Goal: Transaction & Acquisition: Purchase product/service

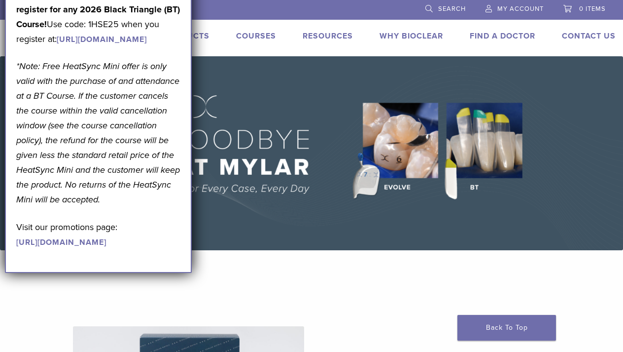
click at [197, 34] on link "Products" at bounding box center [187, 36] width 46 height 10
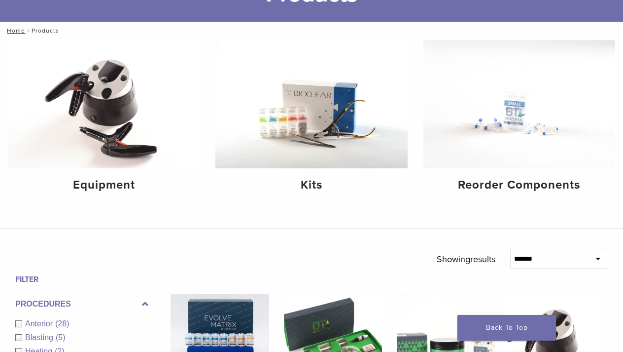
scroll to position [95, 0]
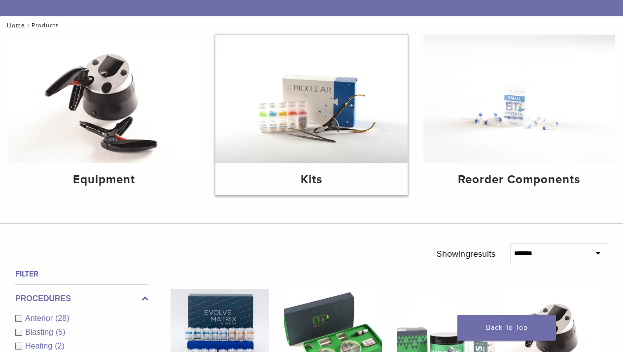
click at [305, 175] on h4 "Kits" at bounding box center [311, 180] width 176 height 18
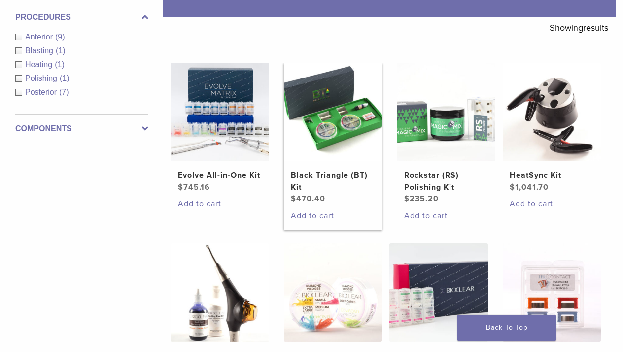
scroll to position [169, 0]
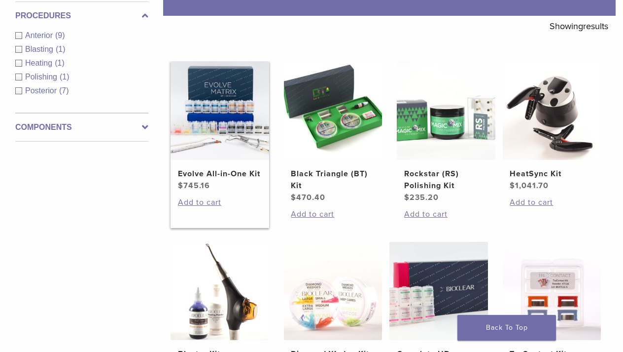
click at [225, 145] on img at bounding box center [220, 110] width 99 height 99
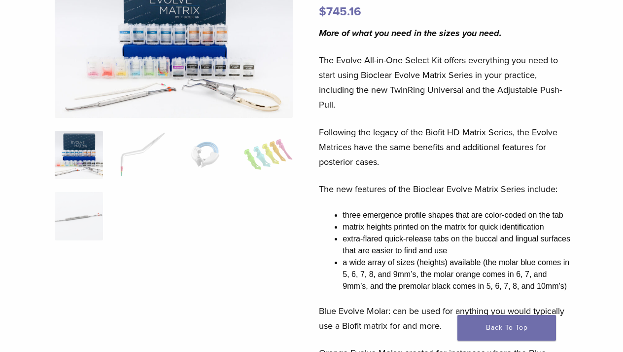
scroll to position [124, 3]
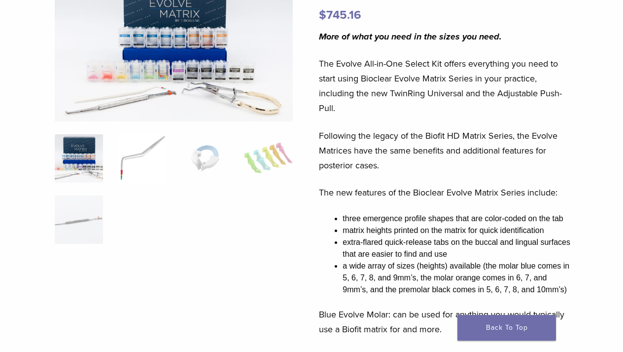
click at [143, 157] on img at bounding box center [142, 158] width 48 height 48
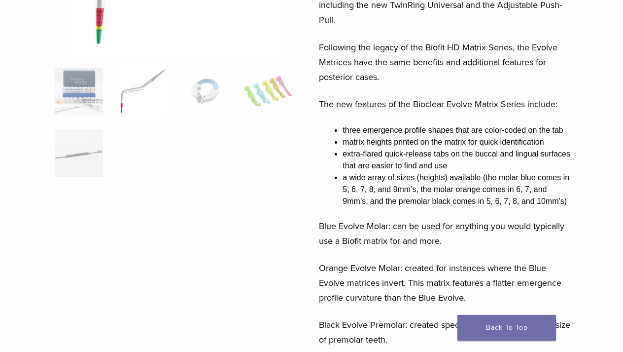
scroll to position [214, 3]
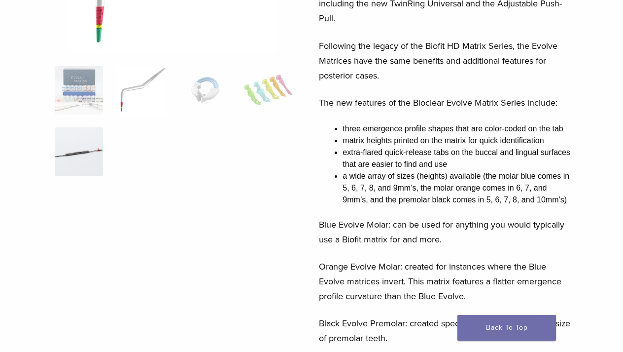
click at [83, 156] on img at bounding box center [79, 151] width 48 height 48
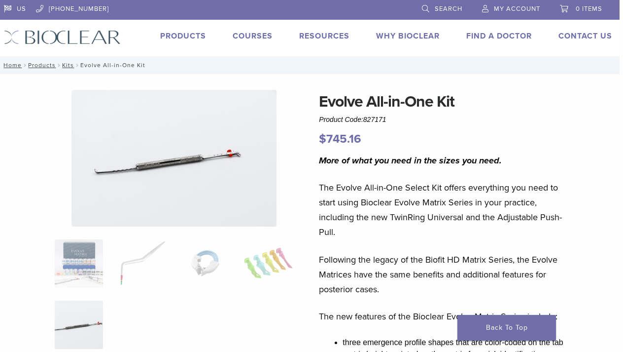
scroll to position [0, 3]
click at [183, 34] on link "Products" at bounding box center [183, 36] width 46 height 10
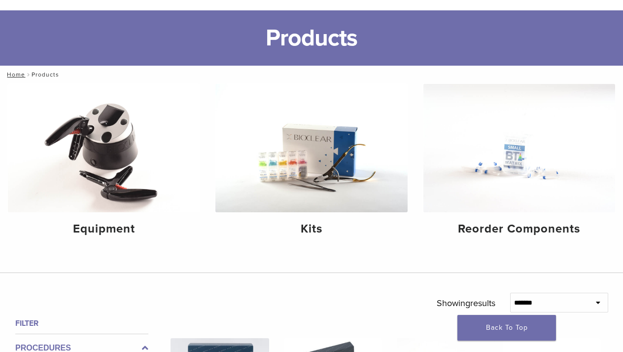
scroll to position [53, 0]
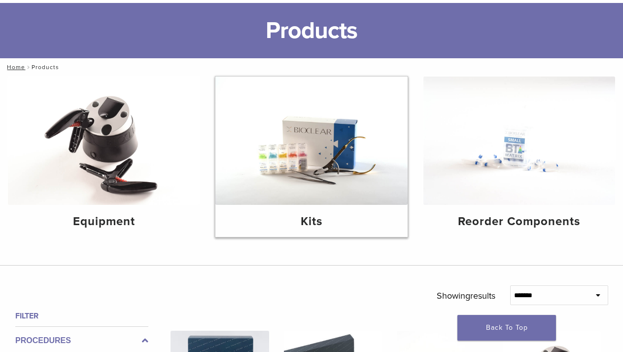
click at [334, 168] on img at bounding box center [311, 140] width 192 height 128
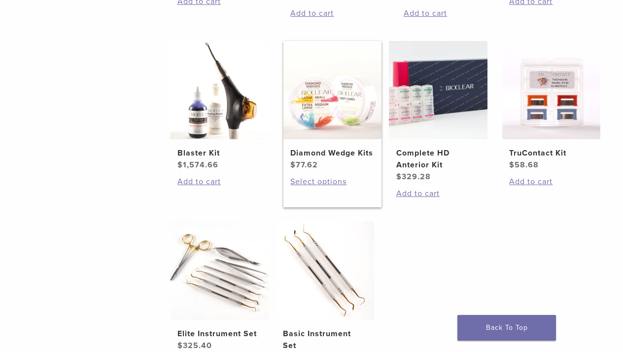
scroll to position [377, 0]
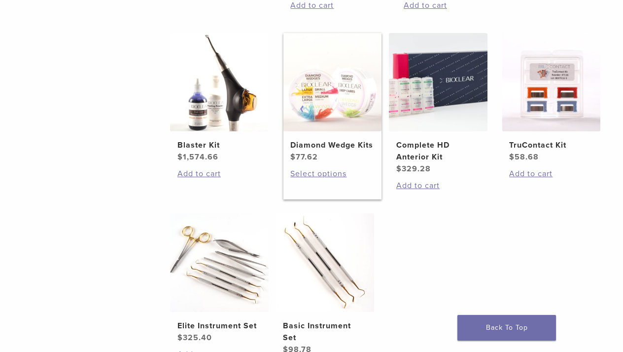
click at [329, 151] on h2 "Diamond Wedge Kits" at bounding box center [332, 145] width 84 height 12
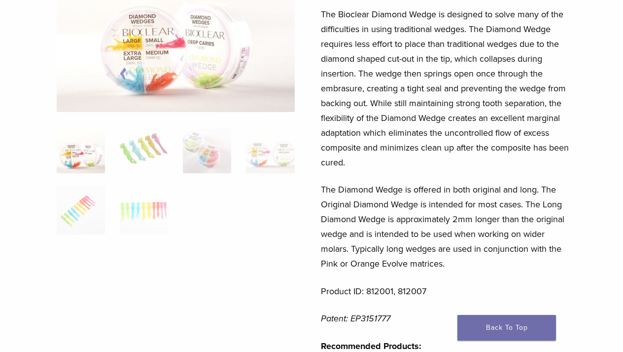
scroll to position [150, 1]
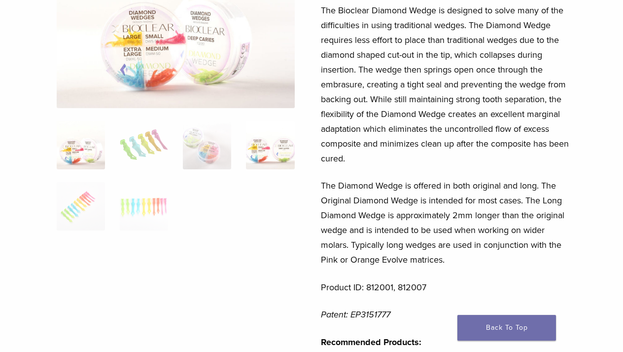
click at [264, 145] on img at bounding box center [270, 145] width 48 height 48
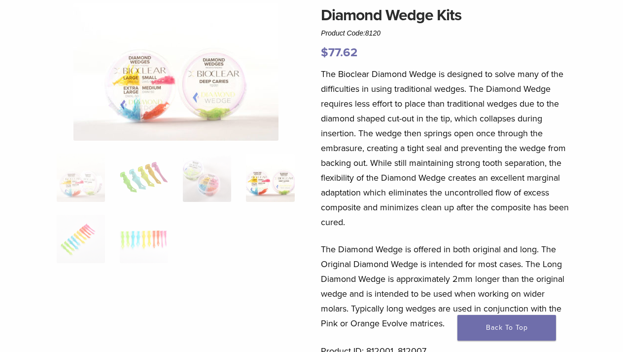
scroll to position [84, 1]
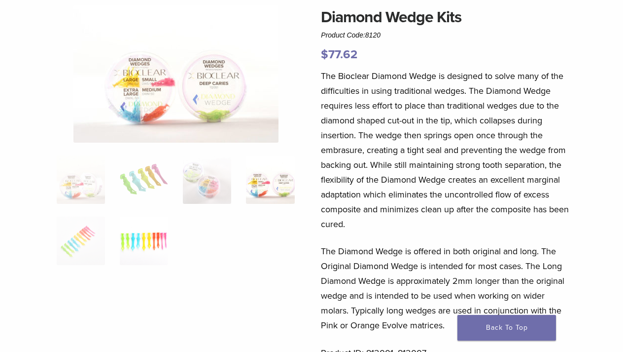
click at [154, 233] on img at bounding box center [144, 240] width 48 height 48
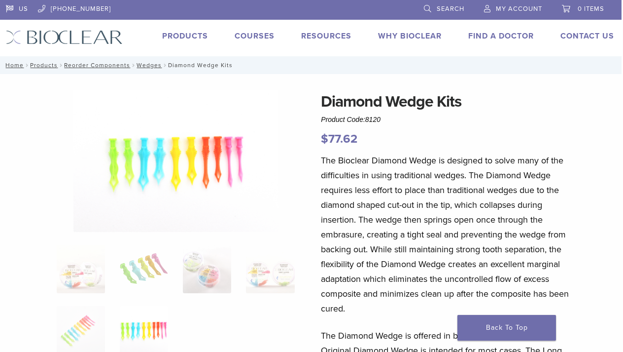
scroll to position [0, 1]
click at [146, 274] on img at bounding box center [144, 269] width 48 height 48
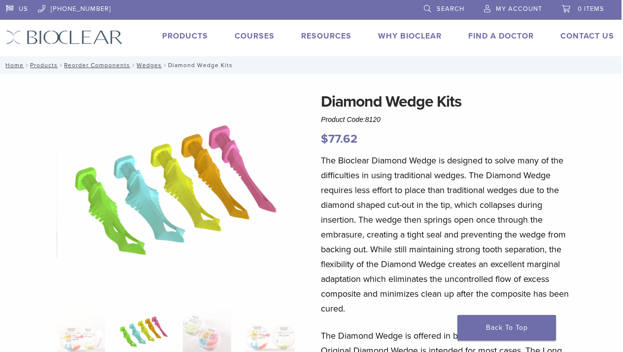
click at [183, 36] on link "Products" at bounding box center [185, 36] width 46 height 10
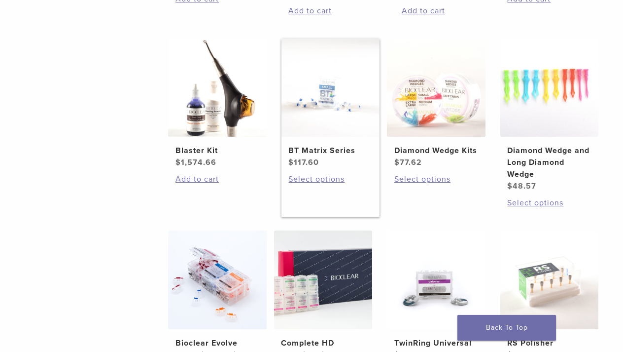
scroll to position [526, 3]
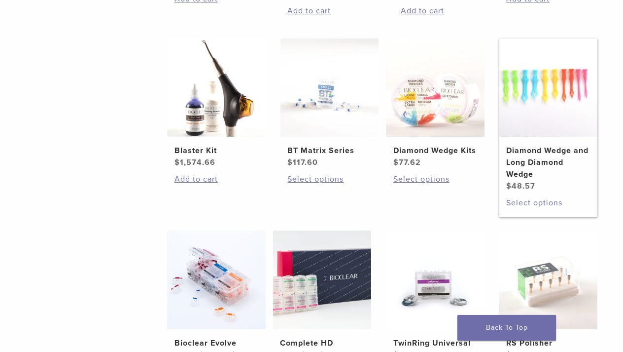
click at [546, 209] on link "Select options" at bounding box center [548, 203] width 84 height 12
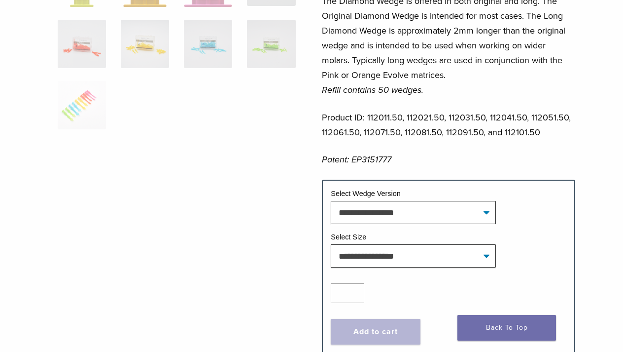
scroll to position [386, 0]
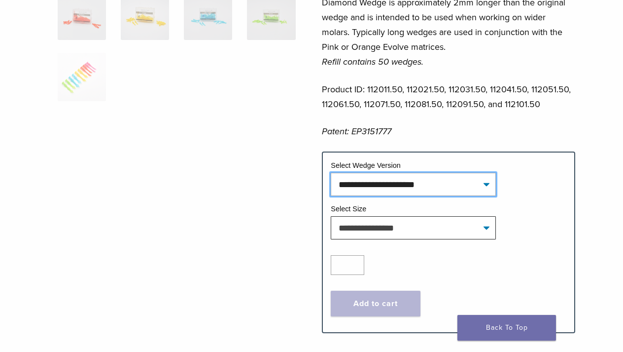
select select "**********"
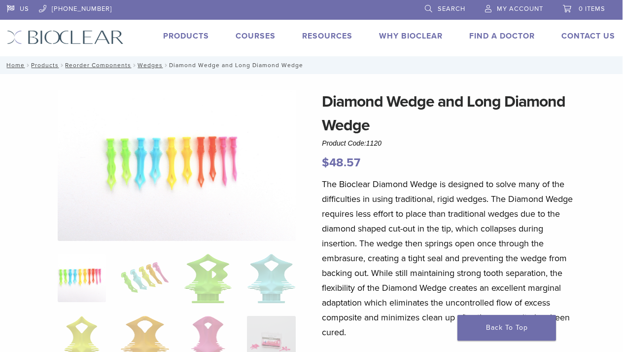
scroll to position [0, 0]
click at [176, 35] on link "Products" at bounding box center [186, 36] width 46 height 10
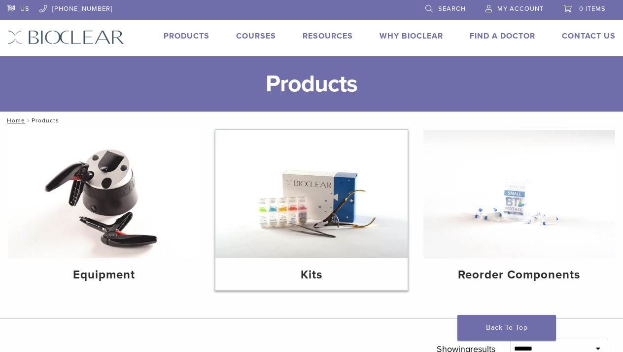
click at [357, 251] on img at bounding box center [311, 194] width 192 height 128
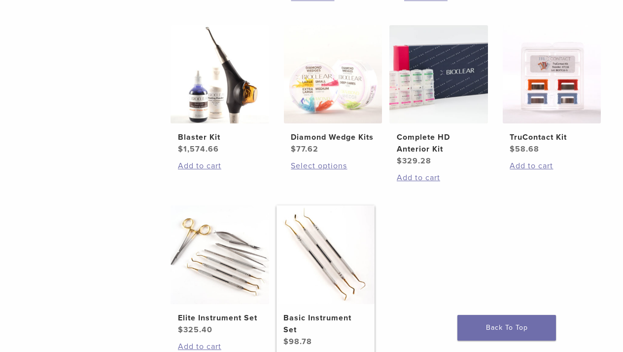
scroll to position [384, 0]
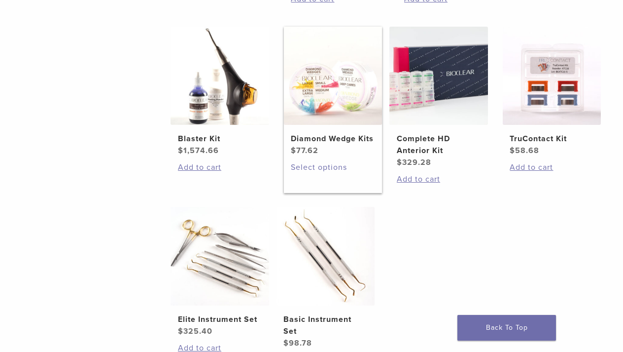
click at [332, 173] on link "Select options" at bounding box center [333, 167] width 84 height 12
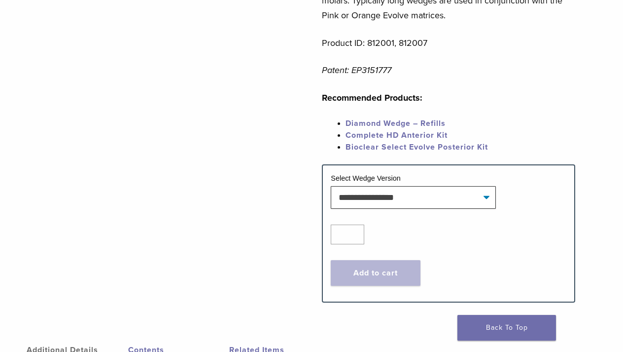
scroll to position [396, 0]
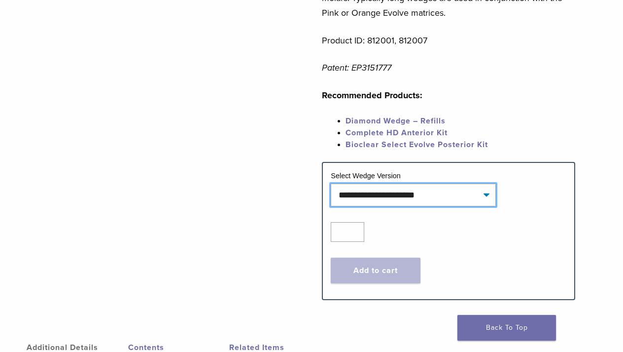
select select "**********"
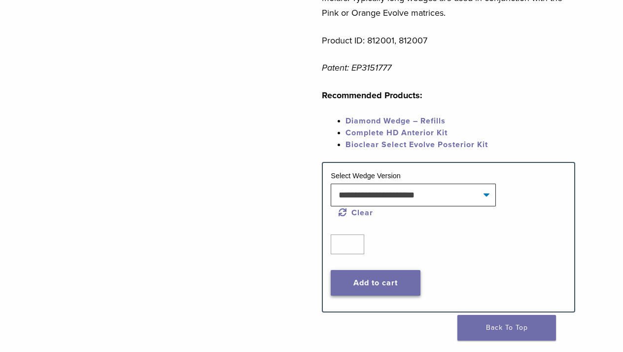
click at [366, 282] on button "Add to cart" at bounding box center [376, 283] width 90 height 26
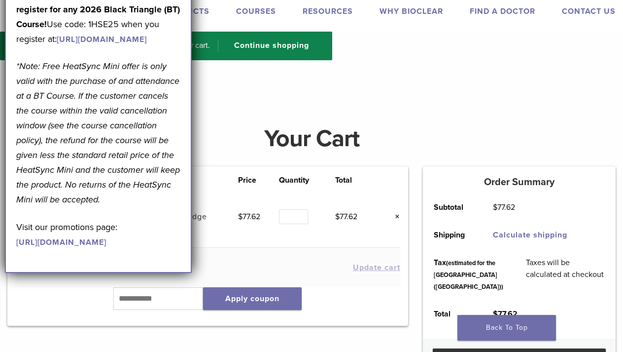
scroll to position [26, 0]
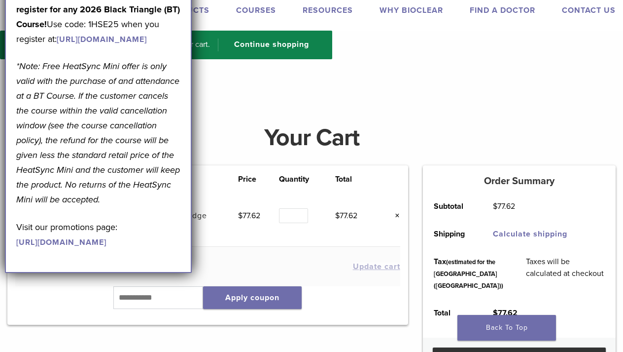
click at [205, 8] on link "Products" at bounding box center [187, 10] width 46 height 10
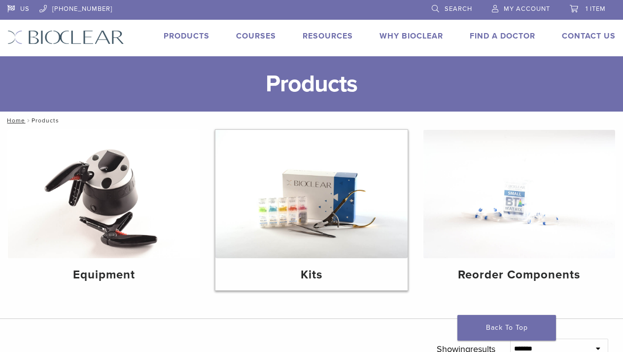
click at [279, 184] on img at bounding box center [311, 194] width 192 height 128
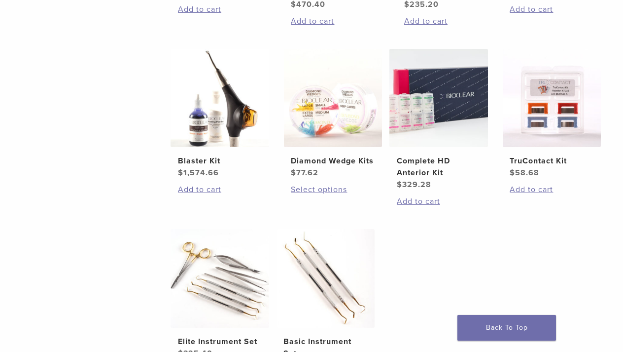
scroll to position [358, 0]
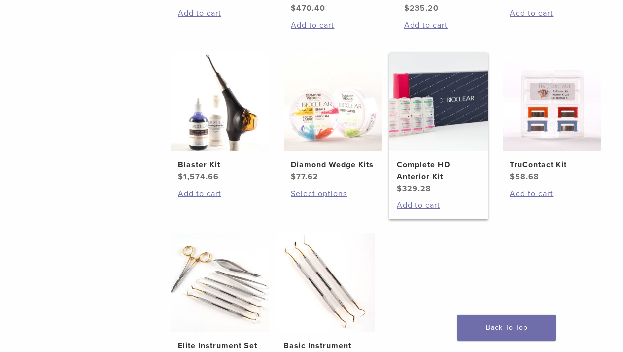
click at [435, 182] on h2 "Complete HD Anterior Kit" at bounding box center [439, 171] width 84 height 24
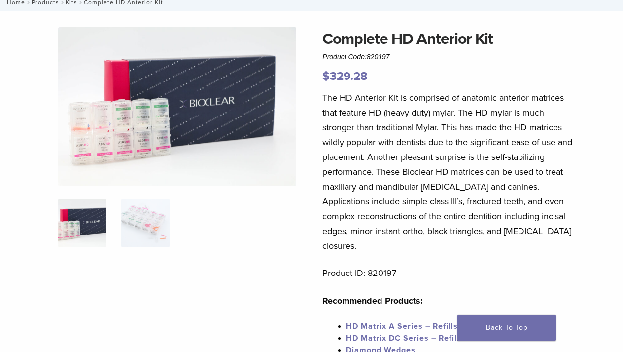
scroll to position [60, 0]
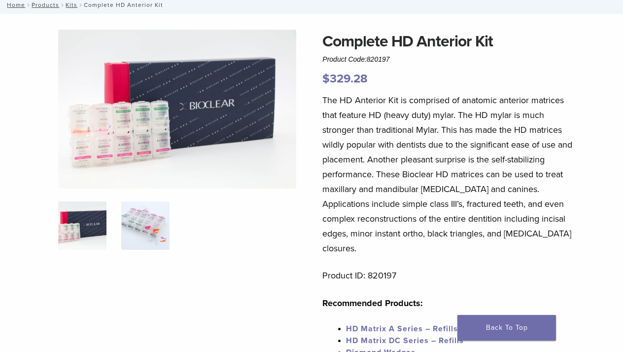
click at [156, 224] on img at bounding box center [145, 225] width 48 height 48
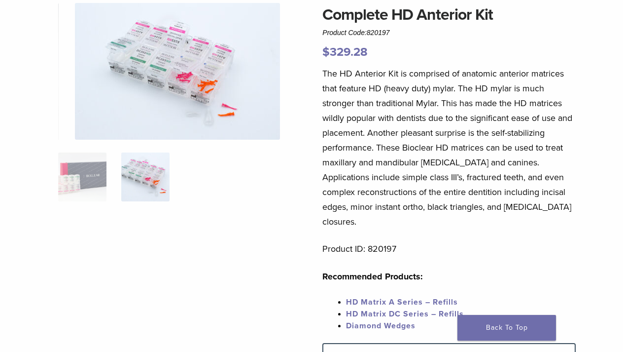
scroll to position [88, 0]
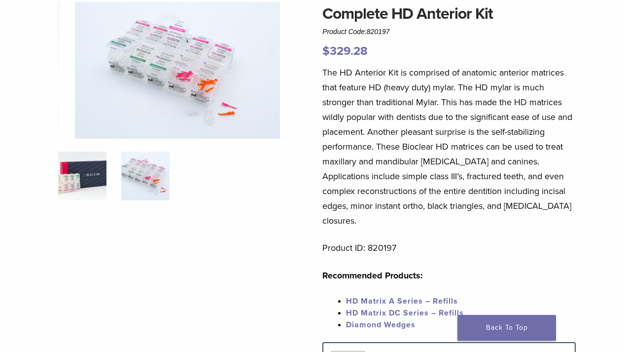
click at [86, 185] on img at bounding box center [82, 175] width 48 height 48
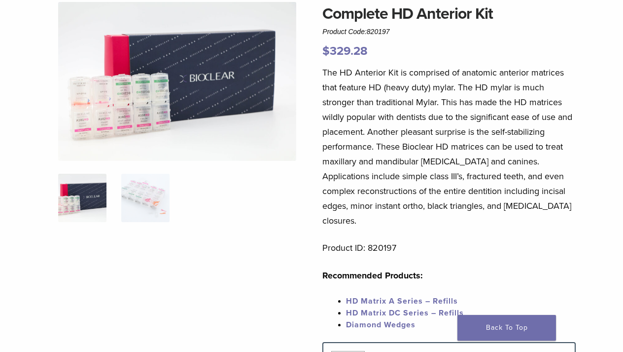
click at [143, 91] on img at bounding box center [177, 81] width 238 height 159
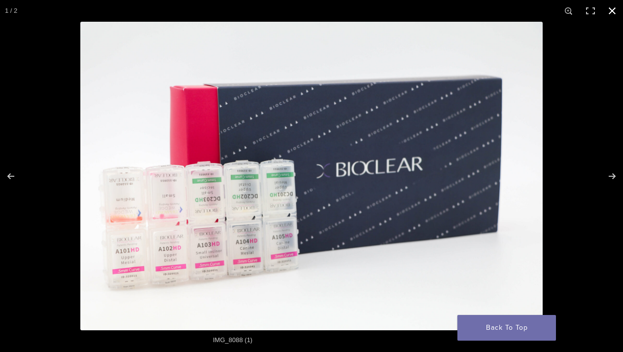
click at [610, 9] on button "Close (Esc)" at bounding box center [613, 11] width 22 height 22
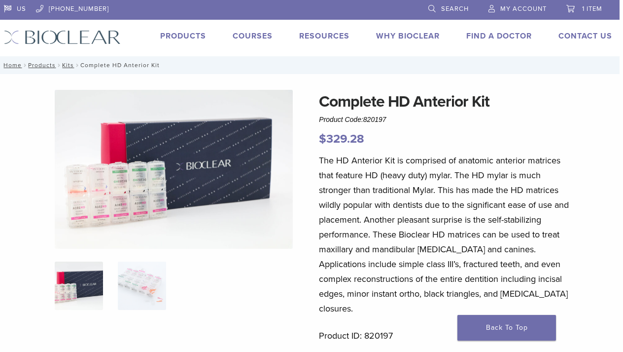
scroll to position [0, 3]
